Goal: Communication & Community: Answer question/provide support

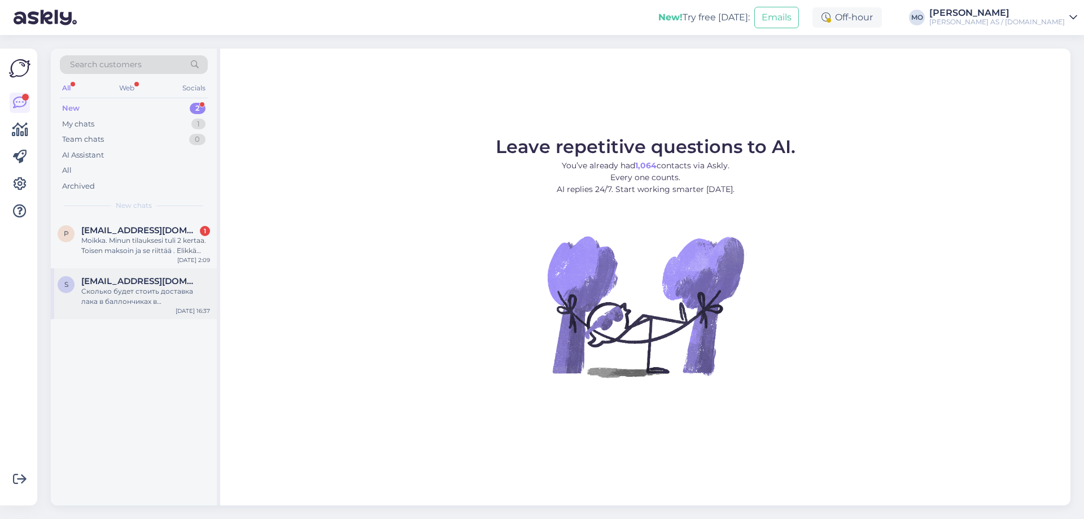
click at [129, 292] on div "Сколько будет стоить доставка лака в баллончиках в [GEOGRAPHIC_DATA]" at bounding box center [145, 296] width 129 height 20
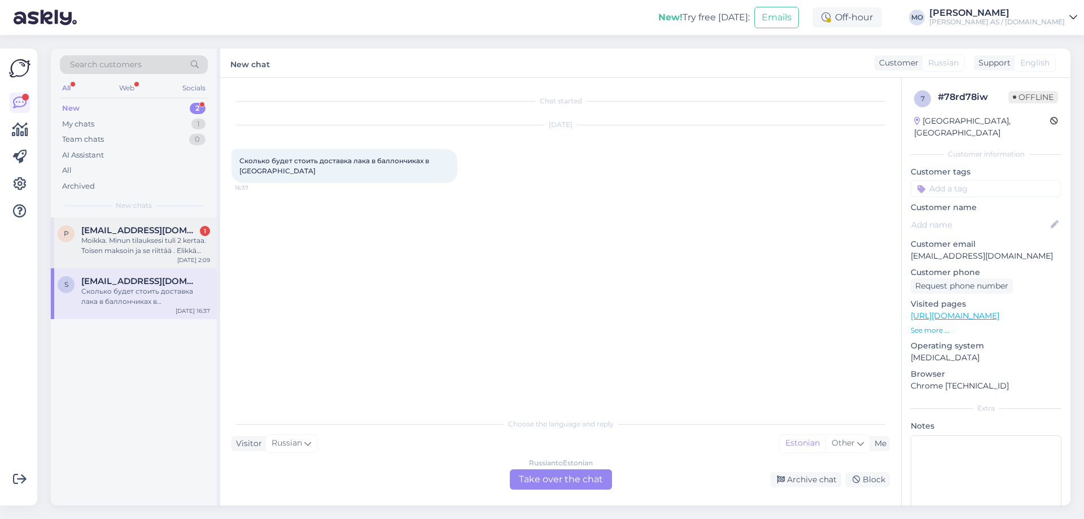
click at [137, 242] on div "Moikka. Minun tilauksesi tuli 2 kertaa. Toisen maksoin ja se riittää . Elikkä y…" at bounding box center [145, 245] width 129 height 20
click at [125, 295] on div "Сколько будет стоить доставка лака в баллончиках в [GEOGRAPHIC_DATA]" at bounding box center [145, 296] width 129 height 20
click at [533, 488] on div "Russian to Estonian Take over the chat" at bounding box center [561, 479] width 102 height 20
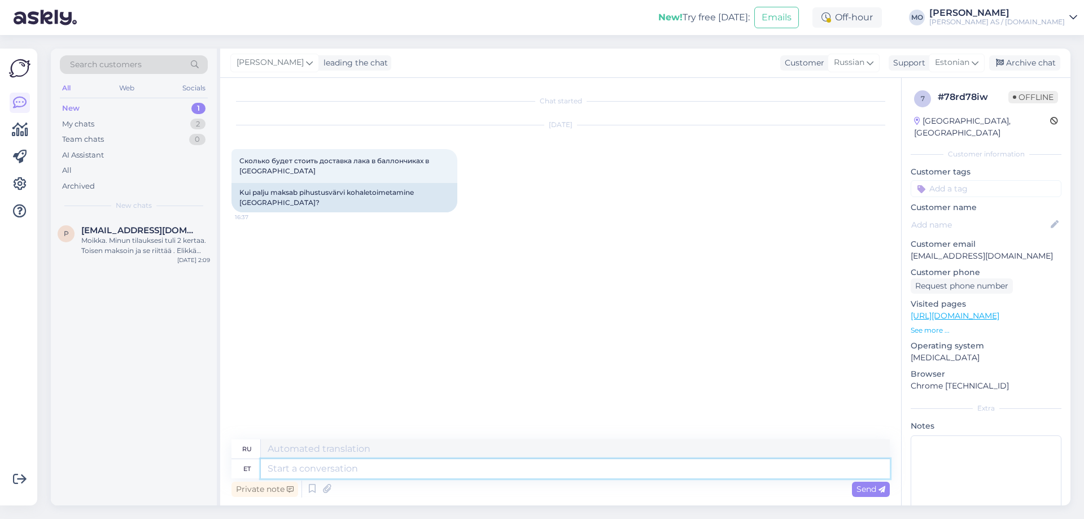
click at [304, 463] on textarea at bounding box center [575, 468] width 629 height 19
type textarea "Tere,"
type textarea "Привет"
type textarea "Tere,"
type textarea "Привет,"
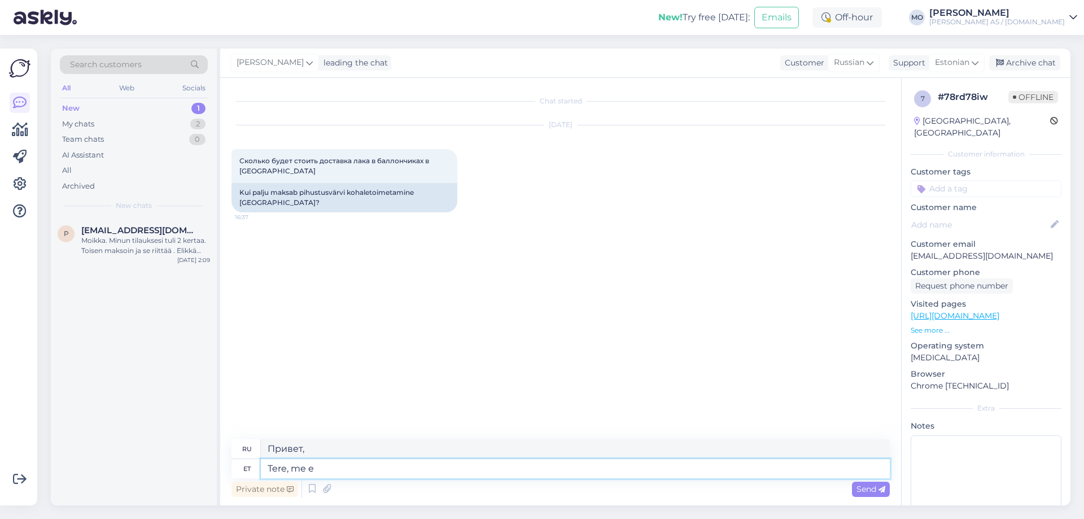
type textarea "Tere, me ei"
type textarea "Привет, мы"
type textarea "Tere, me ei sa"
type textarea "Привет, мы не"
type textarea "Tere, me ei saada p"
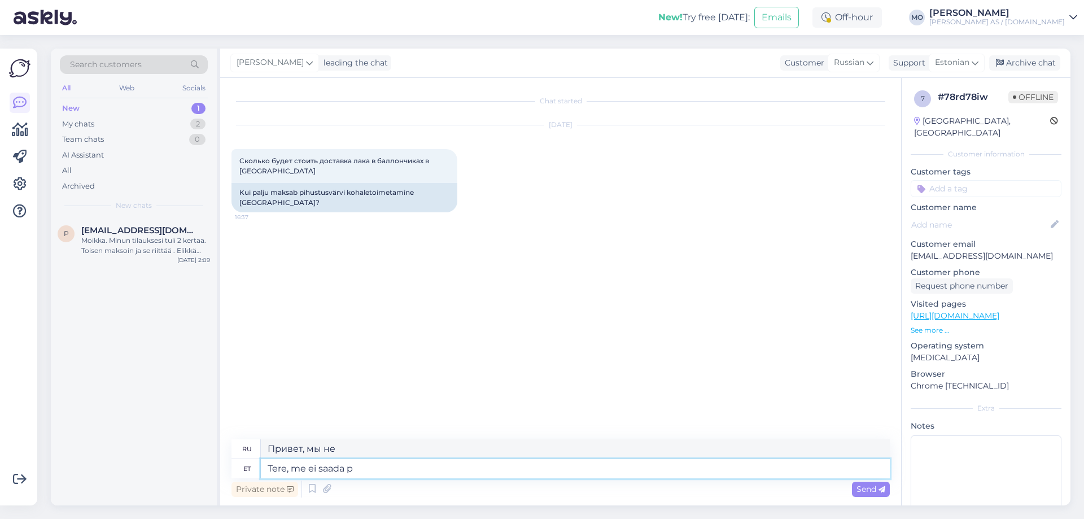
type textarea "Здравствуйте, мы не осуществляем доставку."
type textarea "Tere, me ei saada pakke"
type textarea "Здравствуйте, мы не отправляем посылки."
type textarea "Tere, me ei saada pakke [GEOGRAPHIC_DATA]."
type textarea "Здравствуйте, мы не отправляем посылки в [GEOGRAPHIC_DATA]."
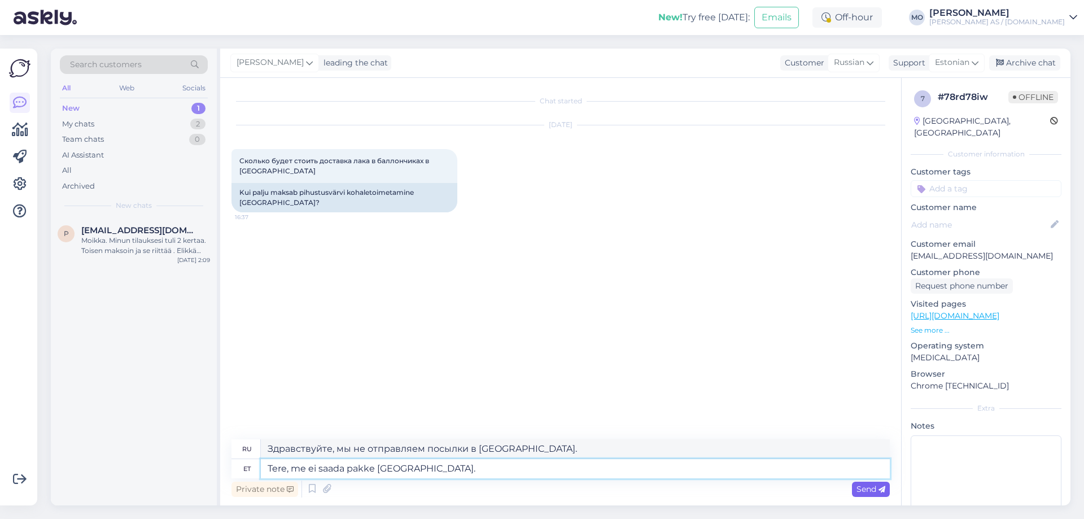
type textarea "Tere, me ei saada pakke [GEOGRAPHIC_DATA]."
click at [862, 494] on div "Send" at bounding box center [871, 488] width 38 height 15
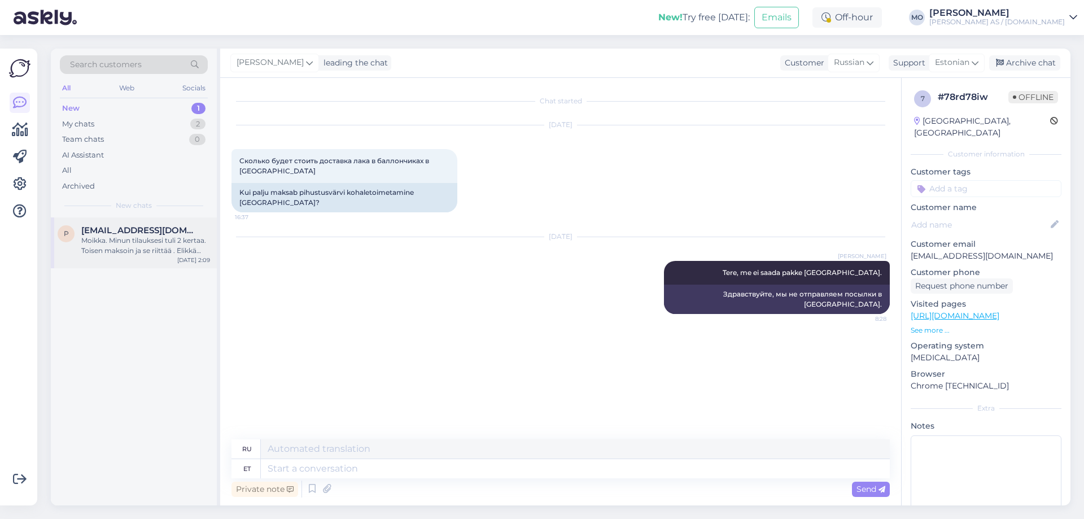
click at [91, 236] on div "Moikka. Minun tilauksesi tuli 2 kertaa. Toisen maksoin ja se riittää . Elikkä y…" at bounding box center [145, 245] width 129 height 20
